Goal: Information Seeking & Learning: Learn about a topic

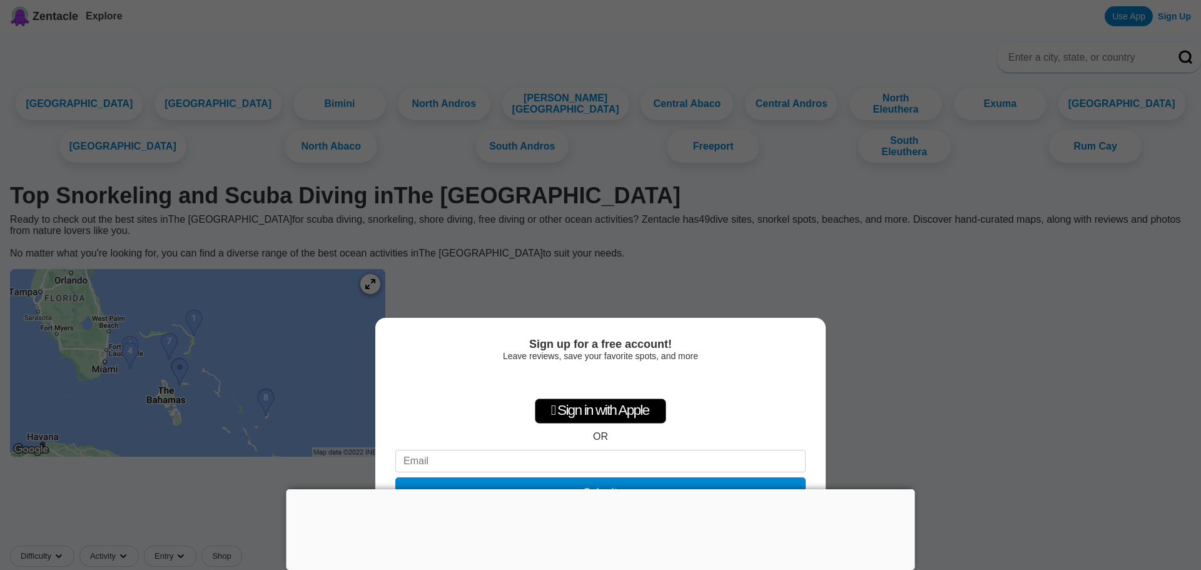
click at [981, 496] on div "Sign up for a free account! Leave reviews, save your favorite spots, and more …" at bounding box center [600, 285] width 1201 height 570
click at [691, 278] on div "Sign up for a free account! Leave reviews, save your favorite spots, and more …" at bounding box center [600, 285] width 1201 height 570
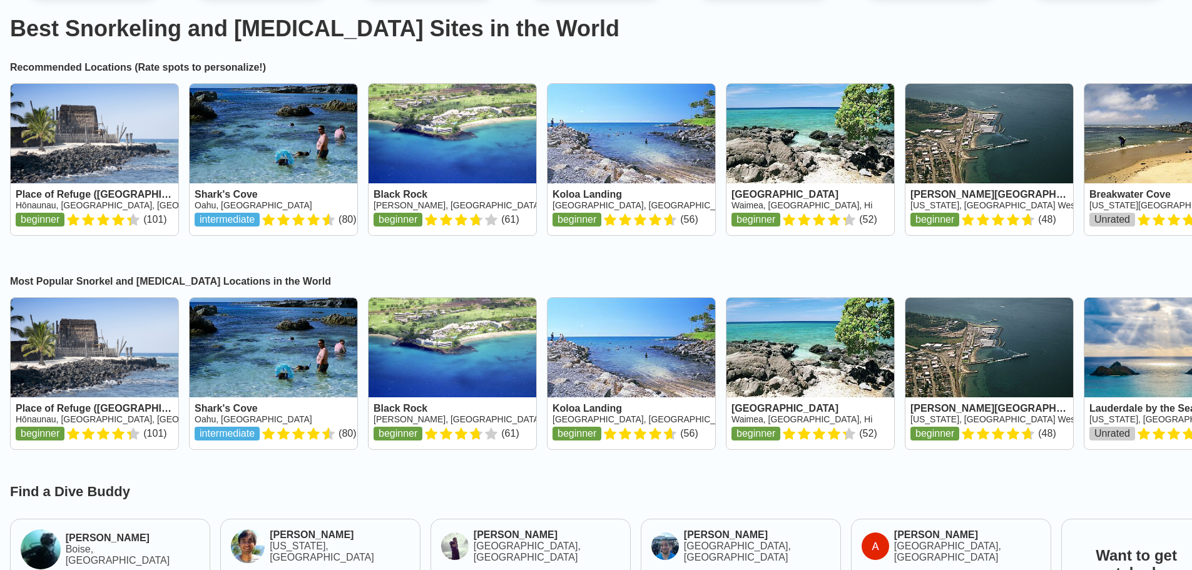
scroll to position [188, 0]
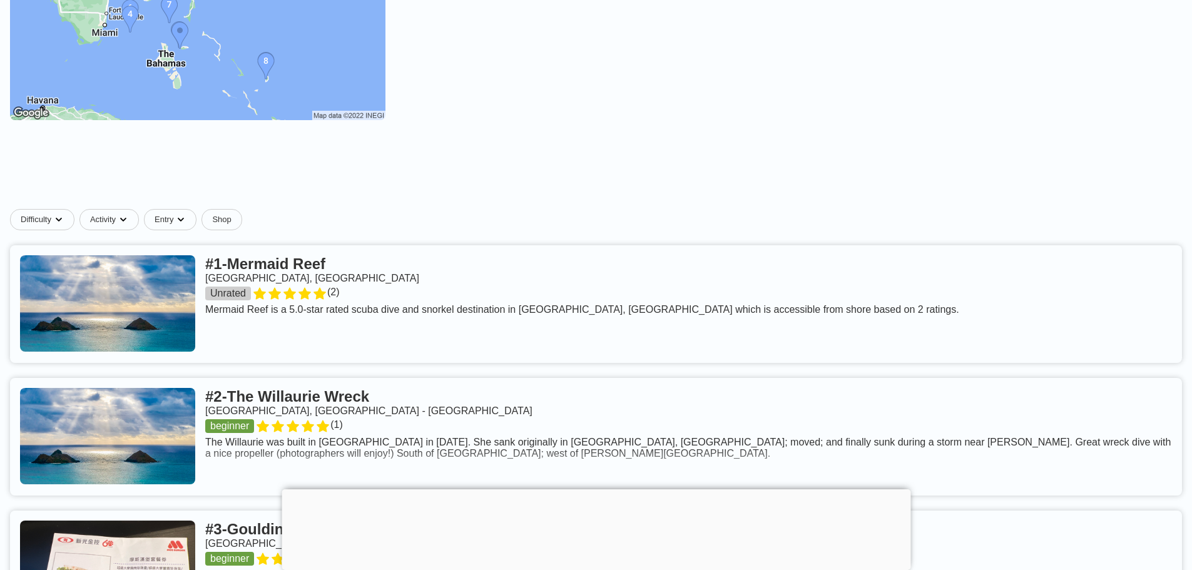
scroll to position [250, 0]
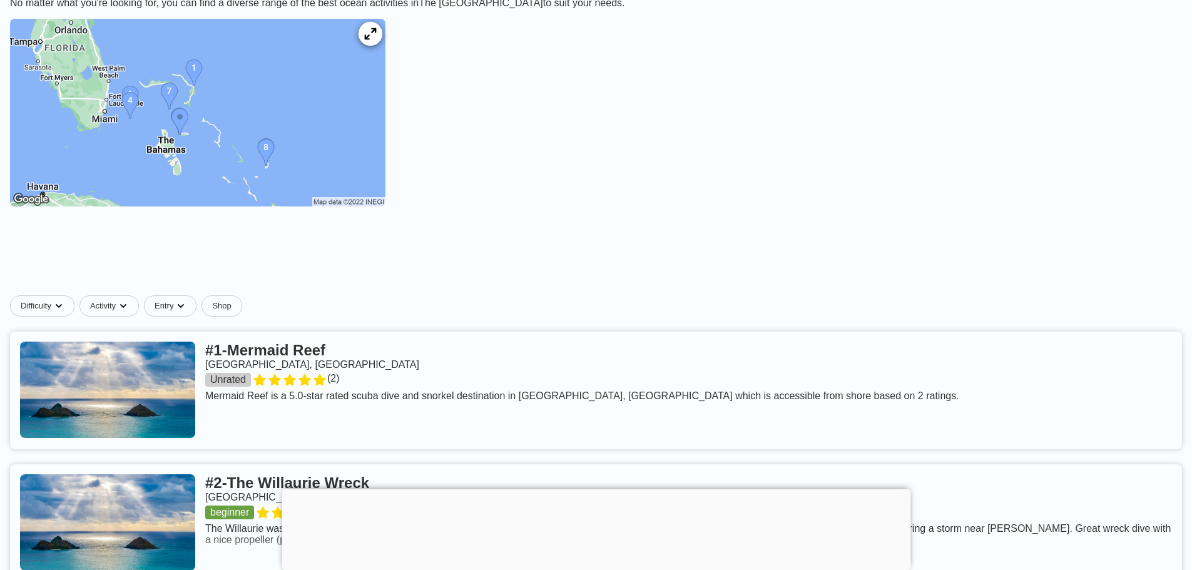
click at [376, 40] on icon at bounding box center [370, 34] width 12 height 12
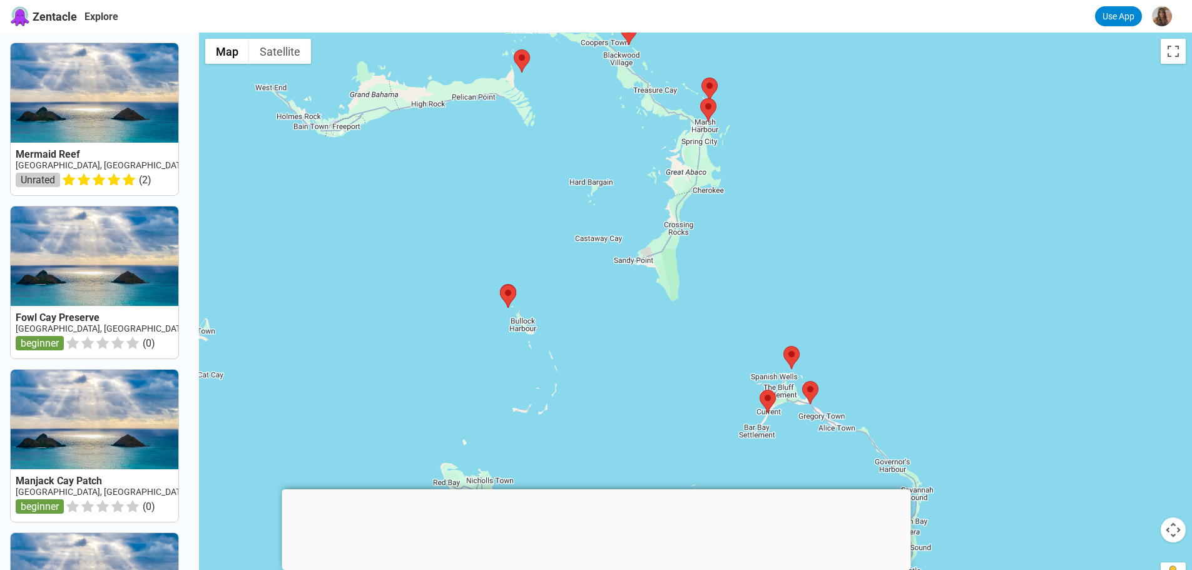
drag, startPoint x: 920, startPoint y: 409, endPoint x: 932, endPoint y: 209, distance: 200.6
click at [932, 209] on div at bounding box center [695, 318] width 993 height 570
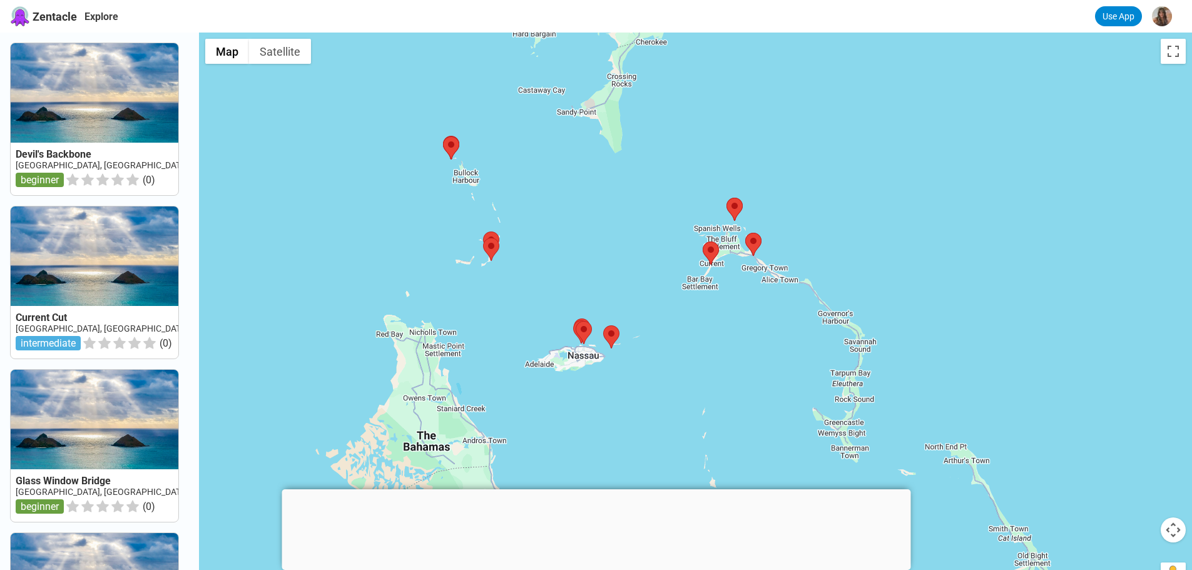
drag, startPoint x: 992, startPoint y: 379, endPoint x: 935, endPoint y: 230, distance: 160.0
click at [935, 230] on div at bounding box center [695, 318] width 993 height 570
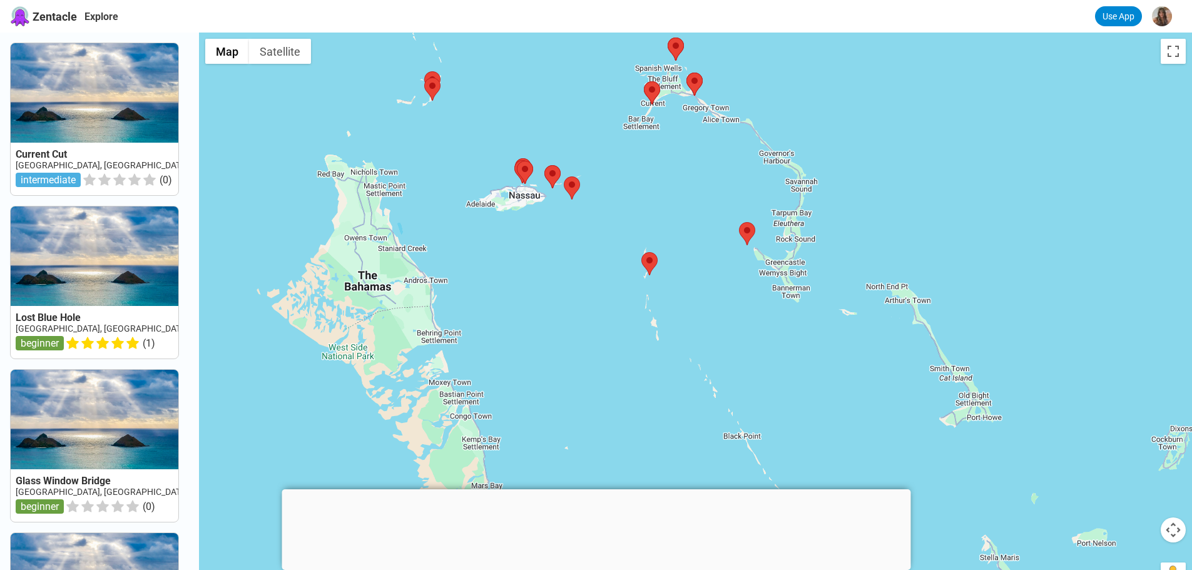
drag, startPoint x: 986, startPoint y: 349, endPoint x: 926, endPoint y: 186, distance: 172.8
click at [926, 186] on div at bounding box center [695, 318] width 993 height 570
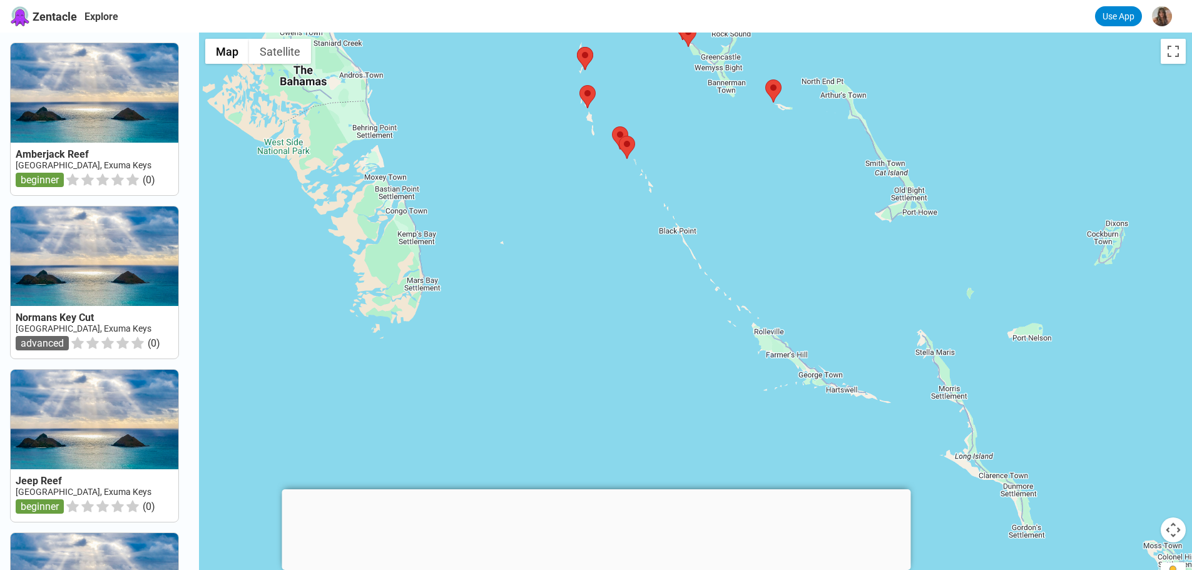
drag, startPoint x: 900, startPoint y: 372, endPoint x: 836, endPoint y: 165, distance: 216.9
click at [836, 165] on div at bounding box center [695, 318] width 993 height 570
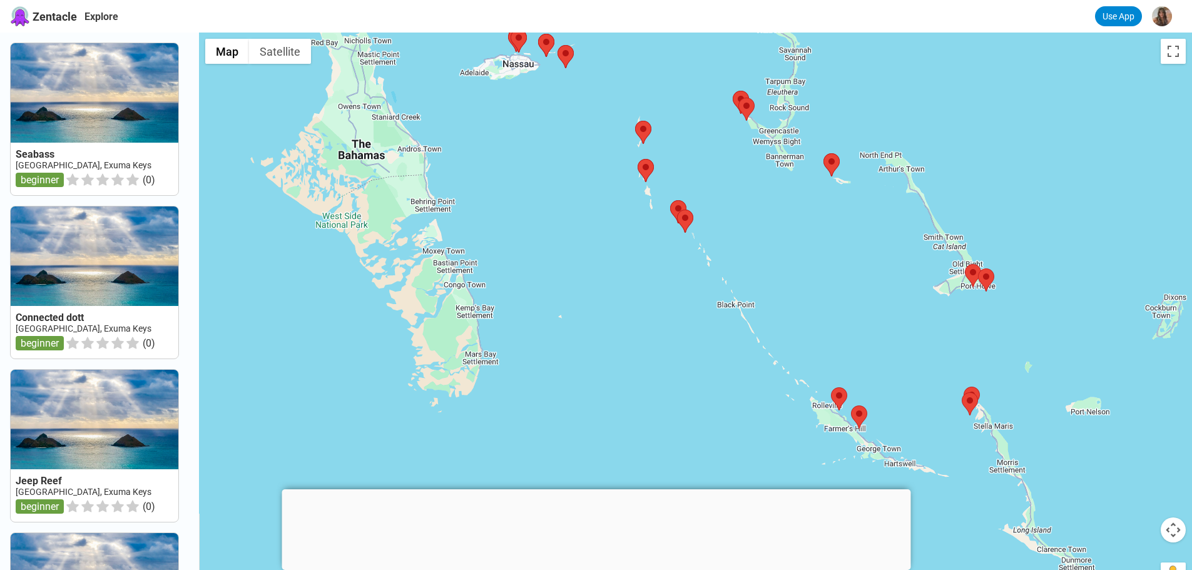
drag, startPoint x: 711, startPoint y: 149, endPoint x: 769, endPoint y: 224, distance: 95.0
click at [769, 224] on div at bounding box center [695, 318] width 993 height 570
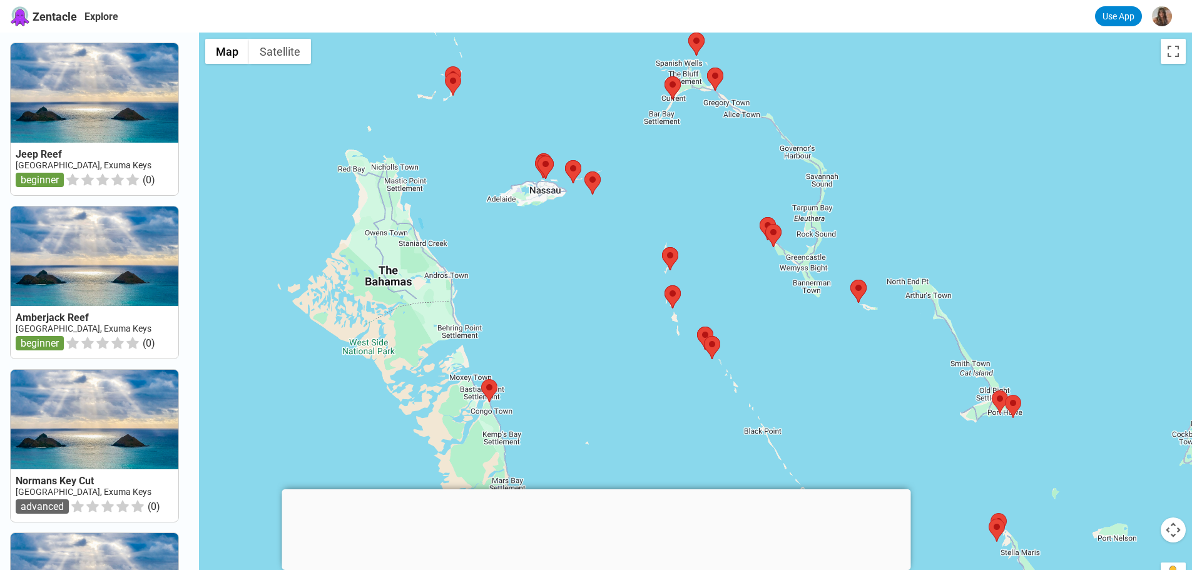
drag, startPoint x: 671, startPoint y: 76, endPoint x: 699, endPoint y: 205, distance: 131.2
click at [699, 205] on div at bounding box center [695, 318] width 993 height 570
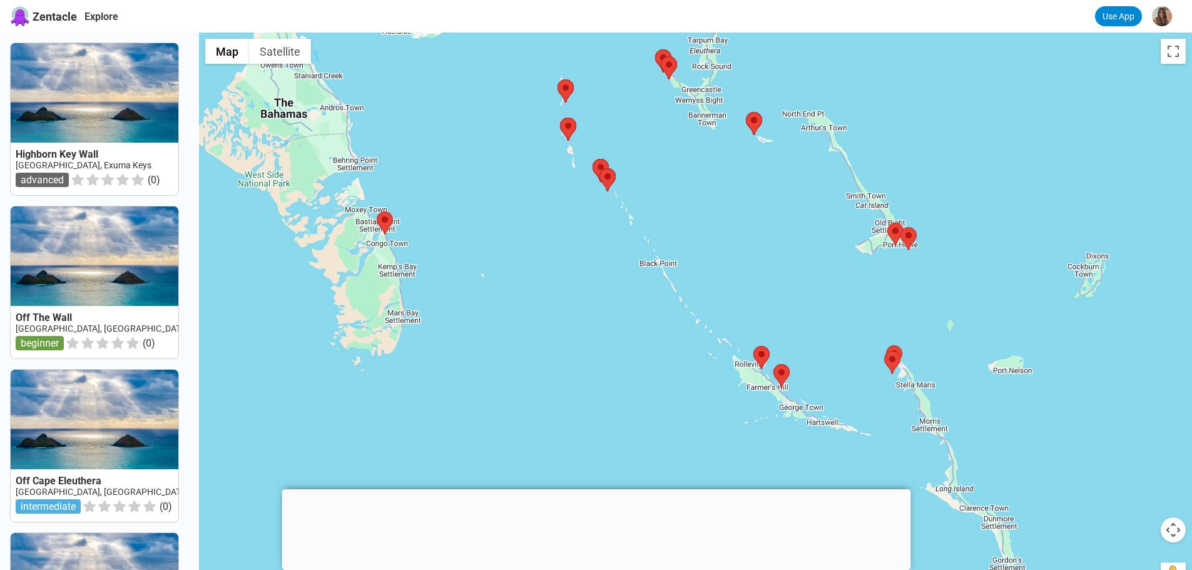
drag, startPoint x: 1103, startPoint y: 467, endPoint x: 999, endPoint y: 206, distance: 280.5
click at [999, 206] on div at bounding box center [695, 318] width 993 height 570
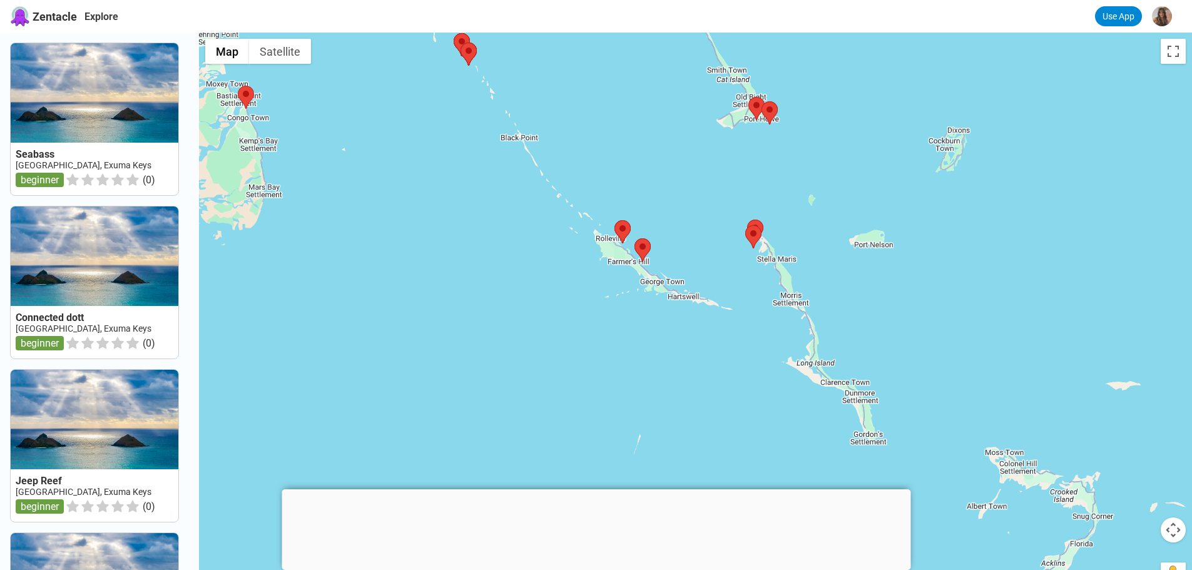
drag, startPoint x: 1069, startPoint y: 396, endPoint x: 930, endPoint y: 269, distance: 188.2
click at [930, 269] on div at bounding box center [695, 318] width 993 height 570
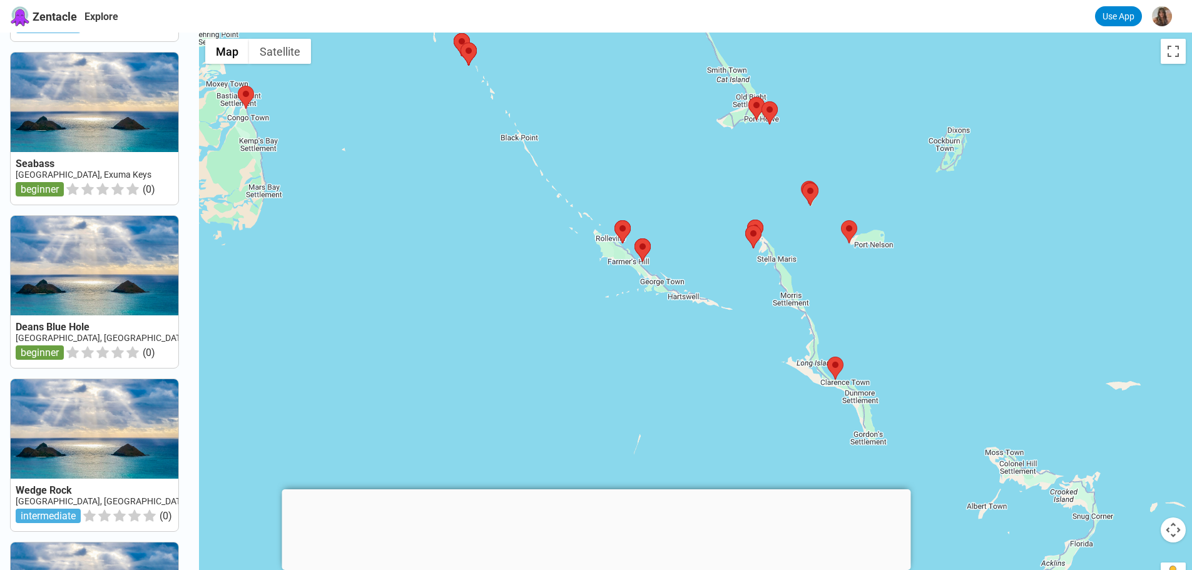
scroll to position [501, 0]
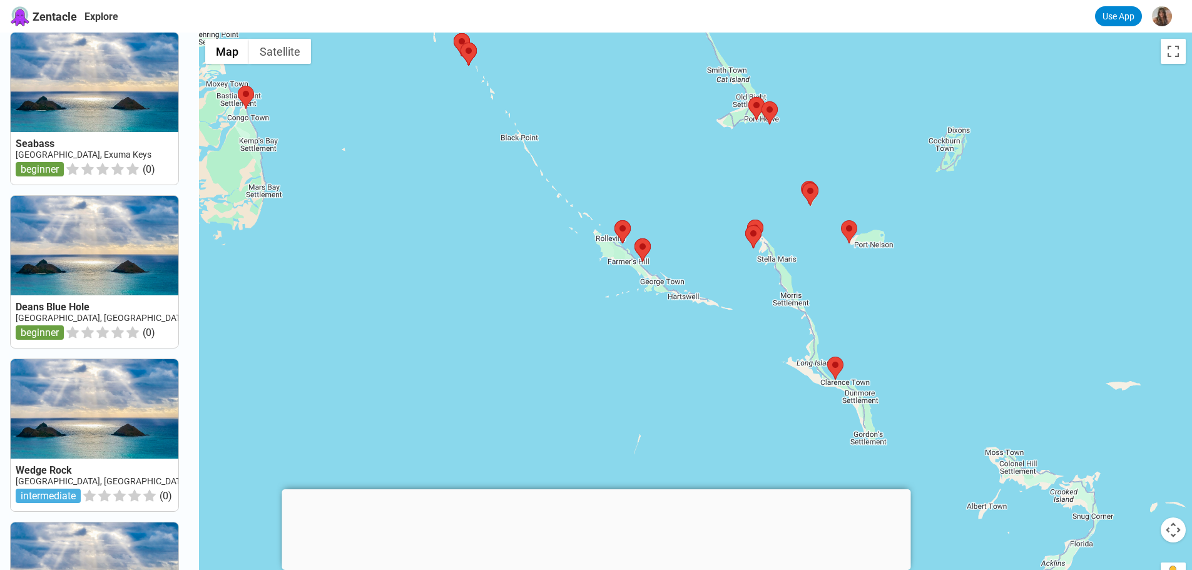
click at [76, 287] on link at bounding box center [95, 272] width 168 height 152
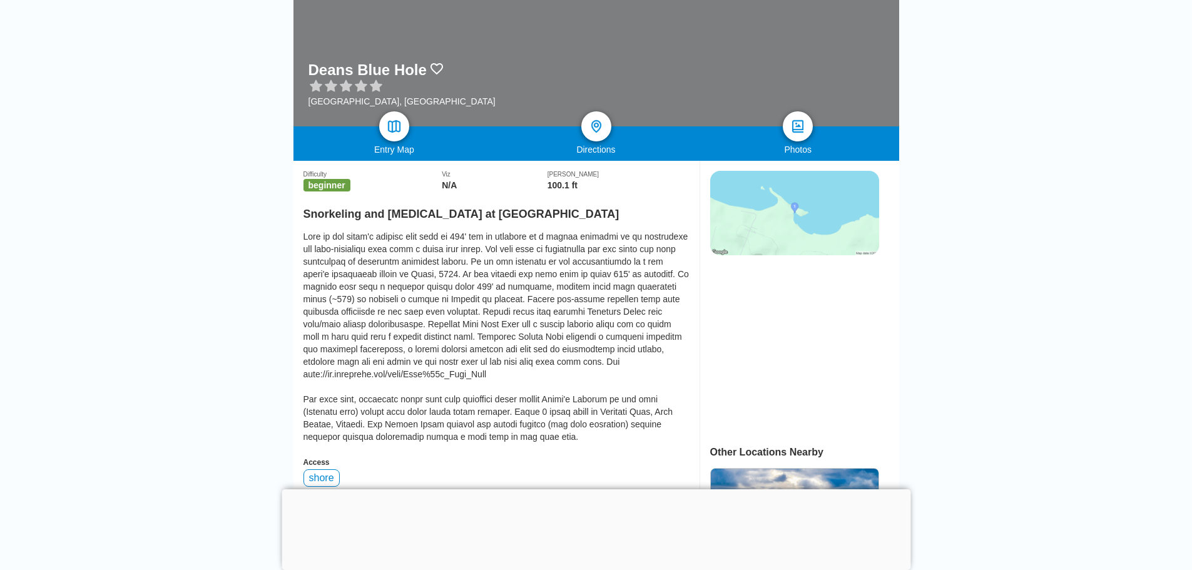
scroll to position [188, 0]
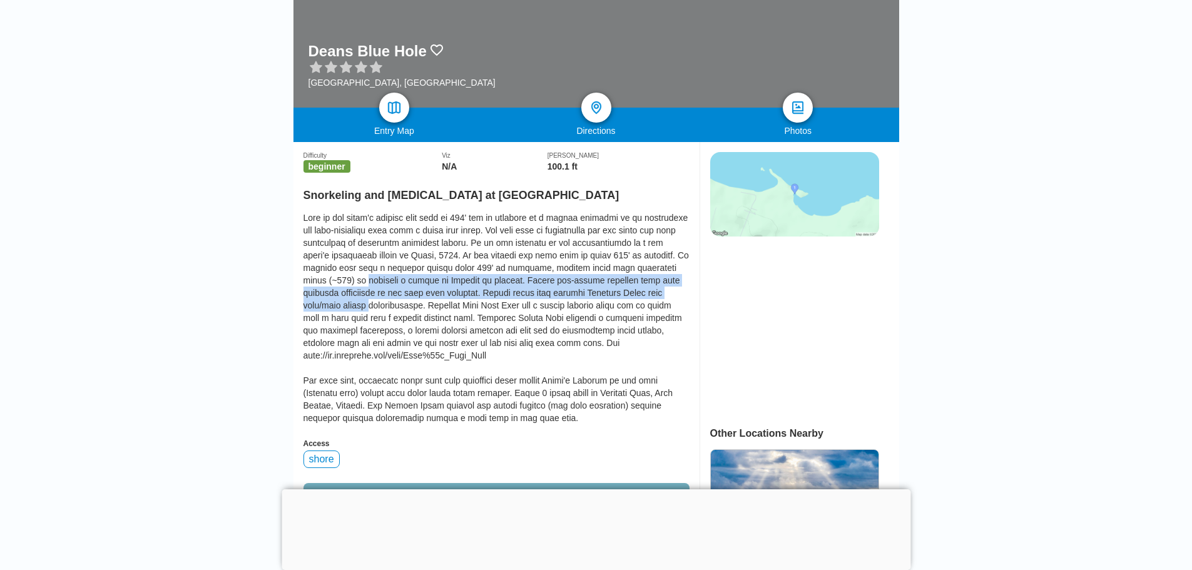
drag, startPoint x: 163, startPoint y: 307, endPoint x: 151, endPoint y: 289, distance: 21.2
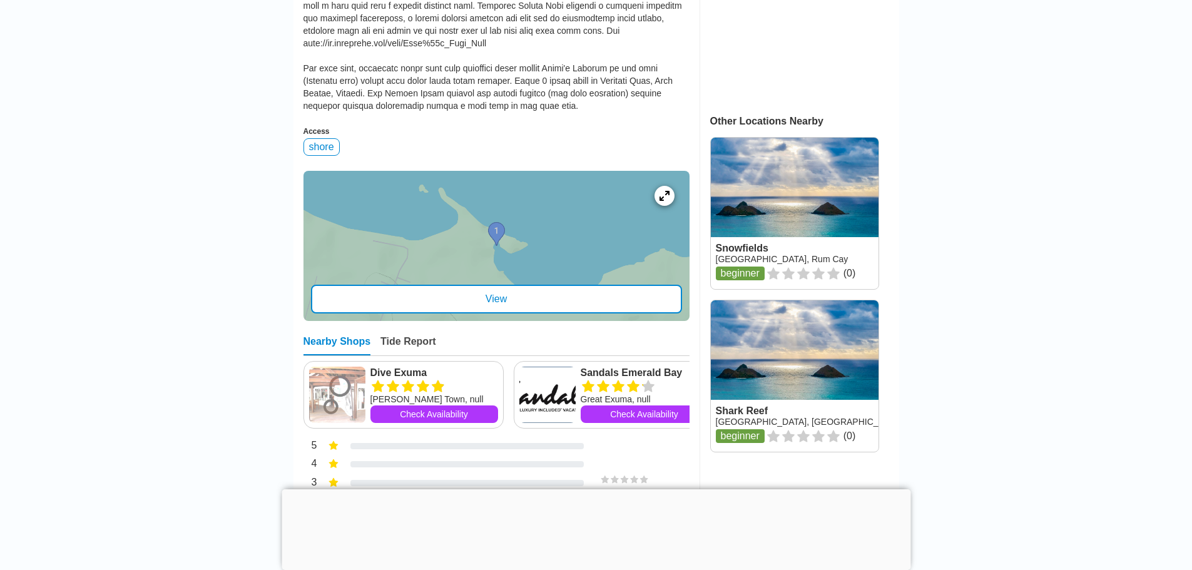
scroll to position [501, 0]
click at [797, 212] on link at bounding box center [795, 212] width 168 height 151
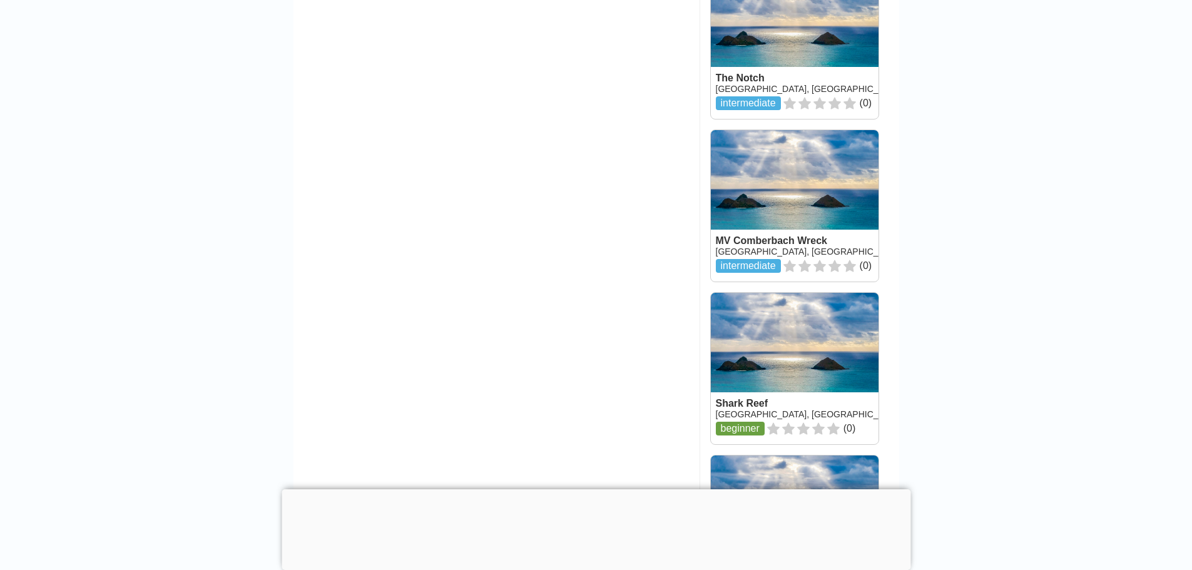
scroll to position [1377, 0]
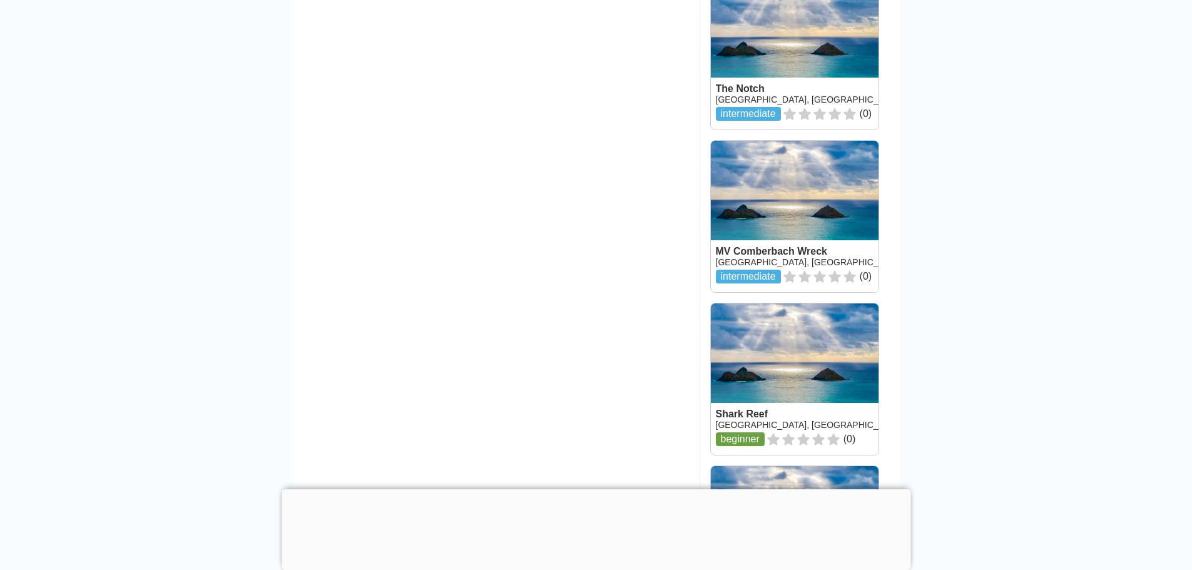
click at [797, 217] on link at bounding box center [795, 216] width 168 height 151
